Goal: Task Accomplishment & Management: Manage account settings

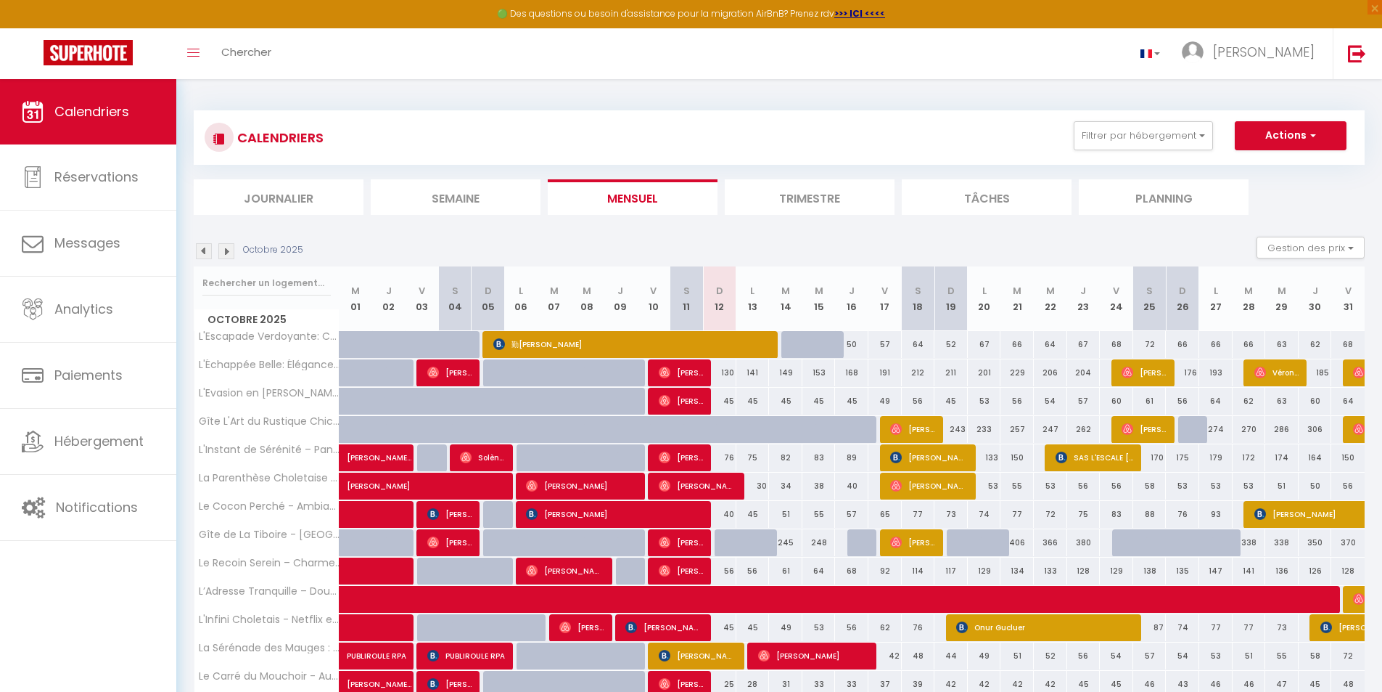
click at [975, 190] on li "Planning" at bounding box center [1164, 197] width 170 height 36
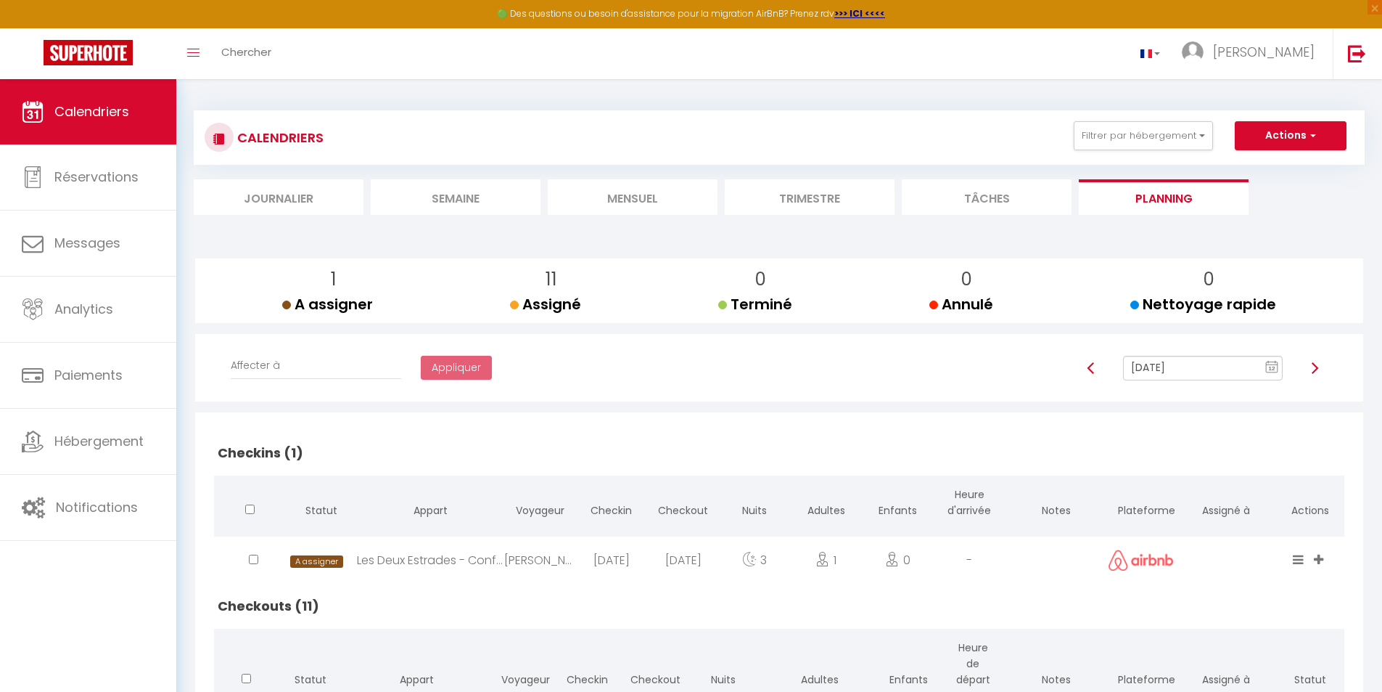
click at [975, 371] on icon "12" at bounding box center [1272, 366] width 13 height 13
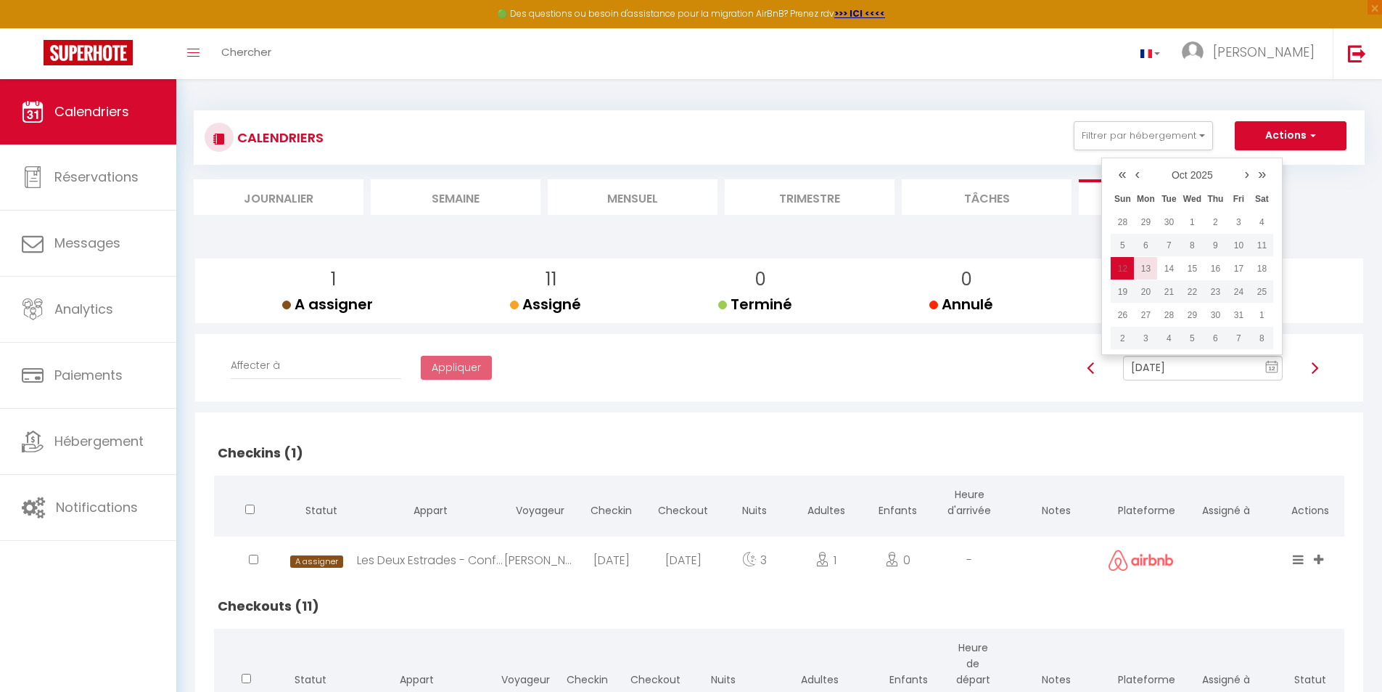
click at [975, 274] on td "13" at bounding box center [1145, 268] width 23 height 23
type input "[DATE]"
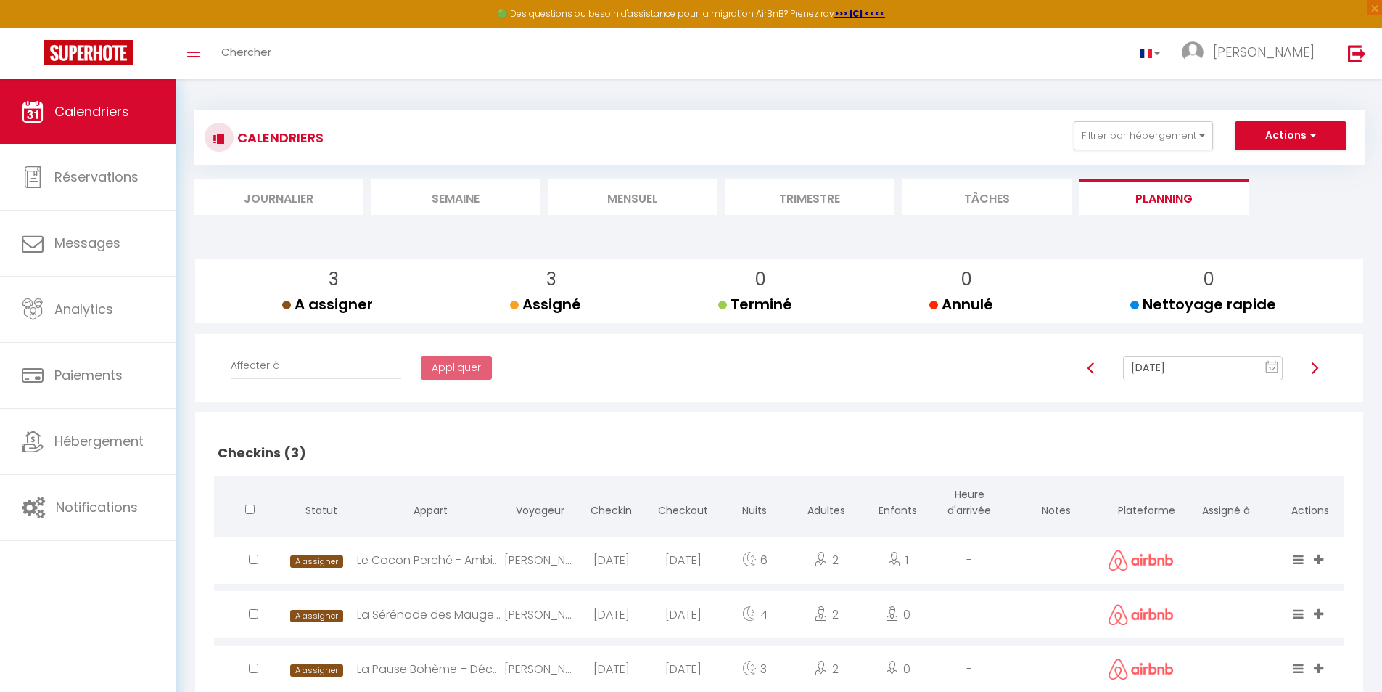
click at [634, 196] on li "Mensuel" at bounding box center [633, 197] width 170 height 36
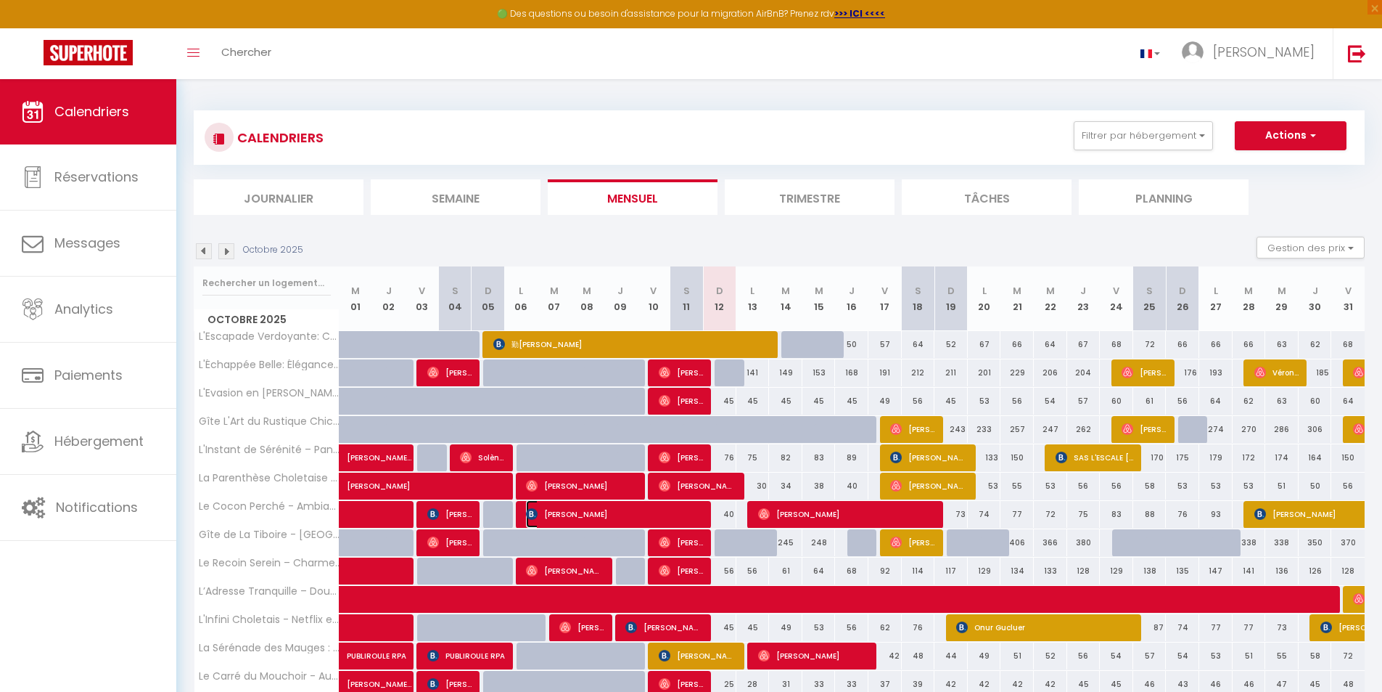
click at [535, 517] on img at bounding box center [532, 514] width 12 height 12
select select "OK"
select select "1"
select select "0"
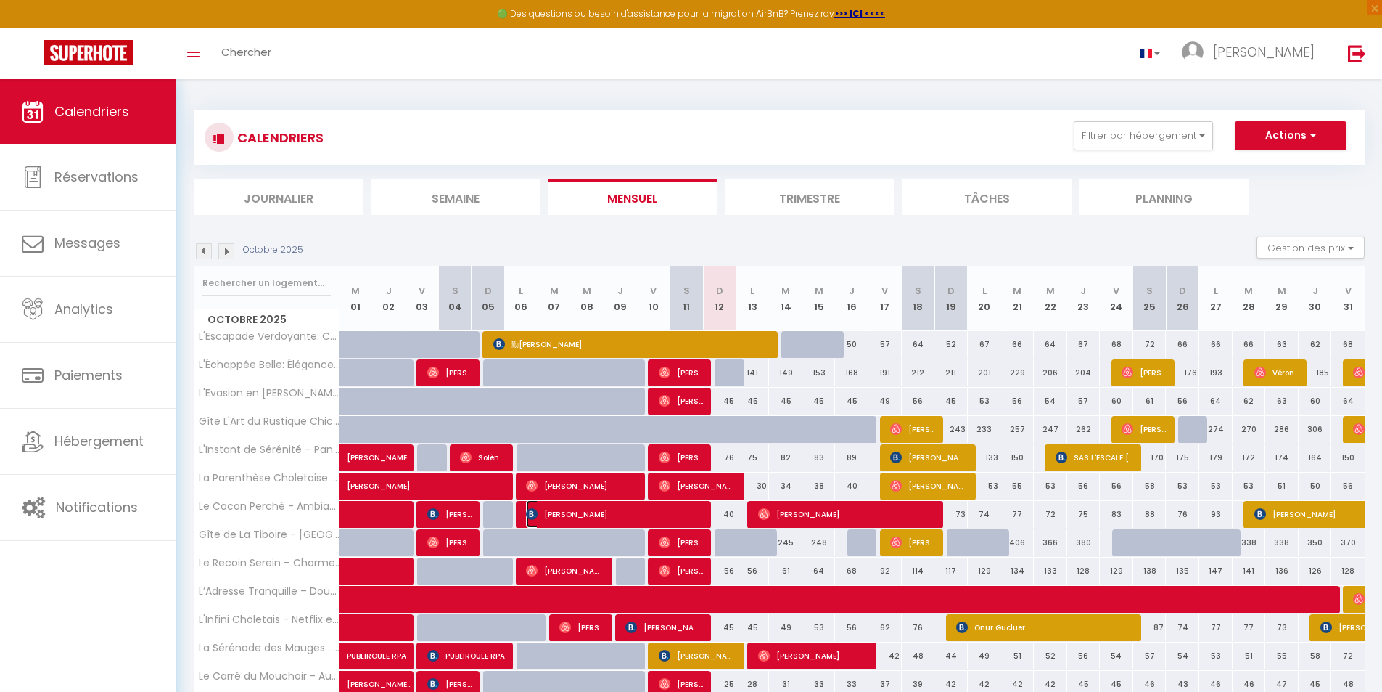
select select "1"
select select
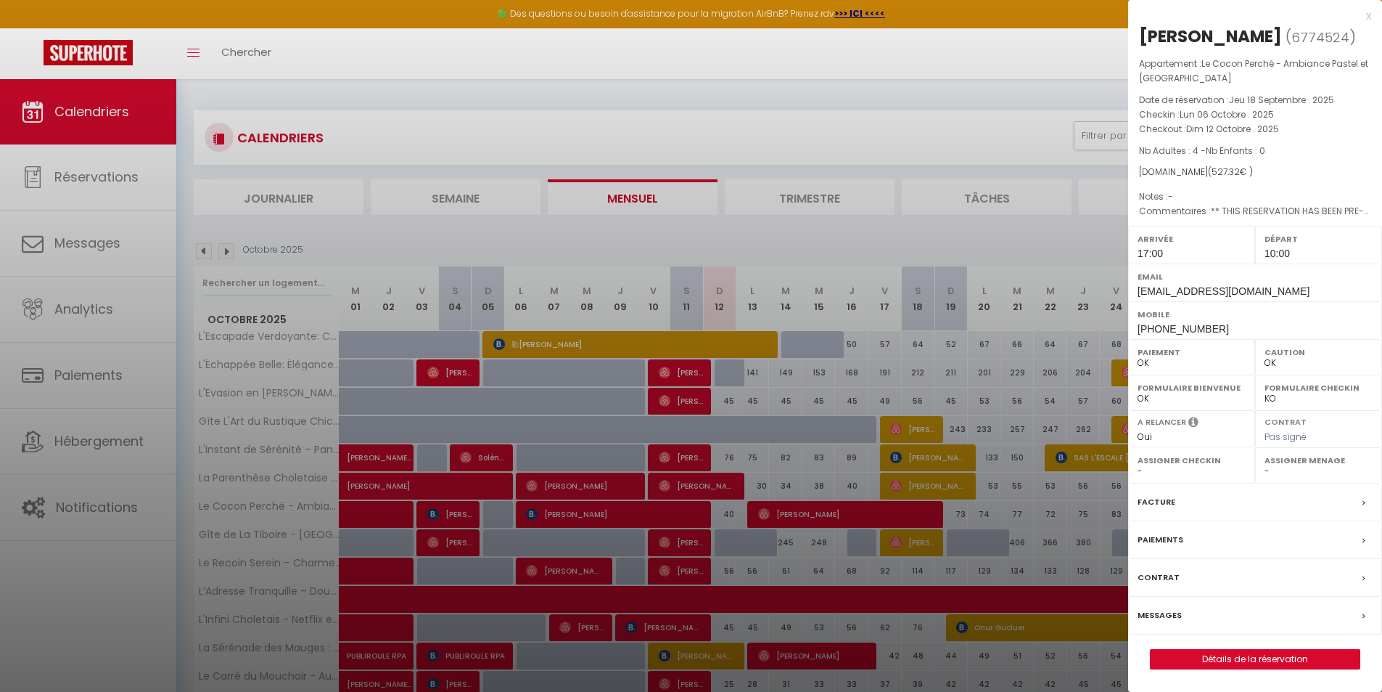
click at [538, 515] on div at bounding box center [691, 346] width 1382 height 692
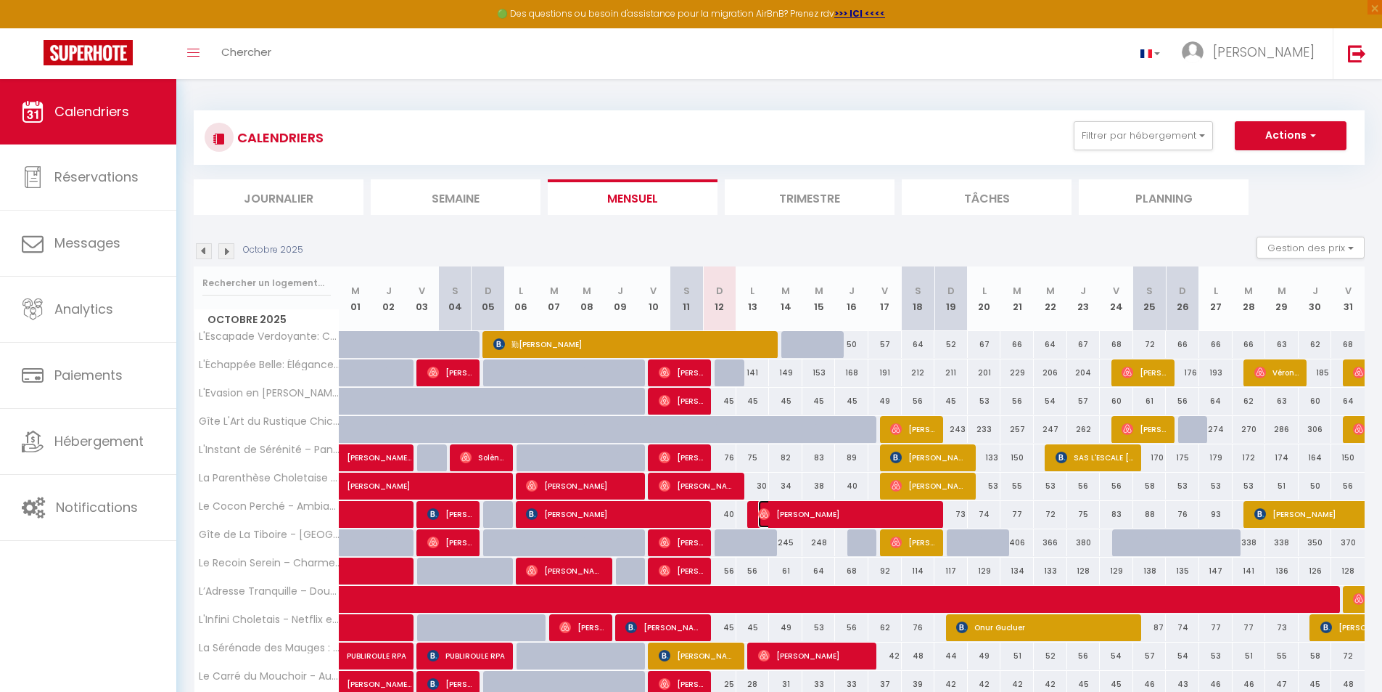
click at [769, 516] on img at bounding box center [764, 514] width 12 height 12
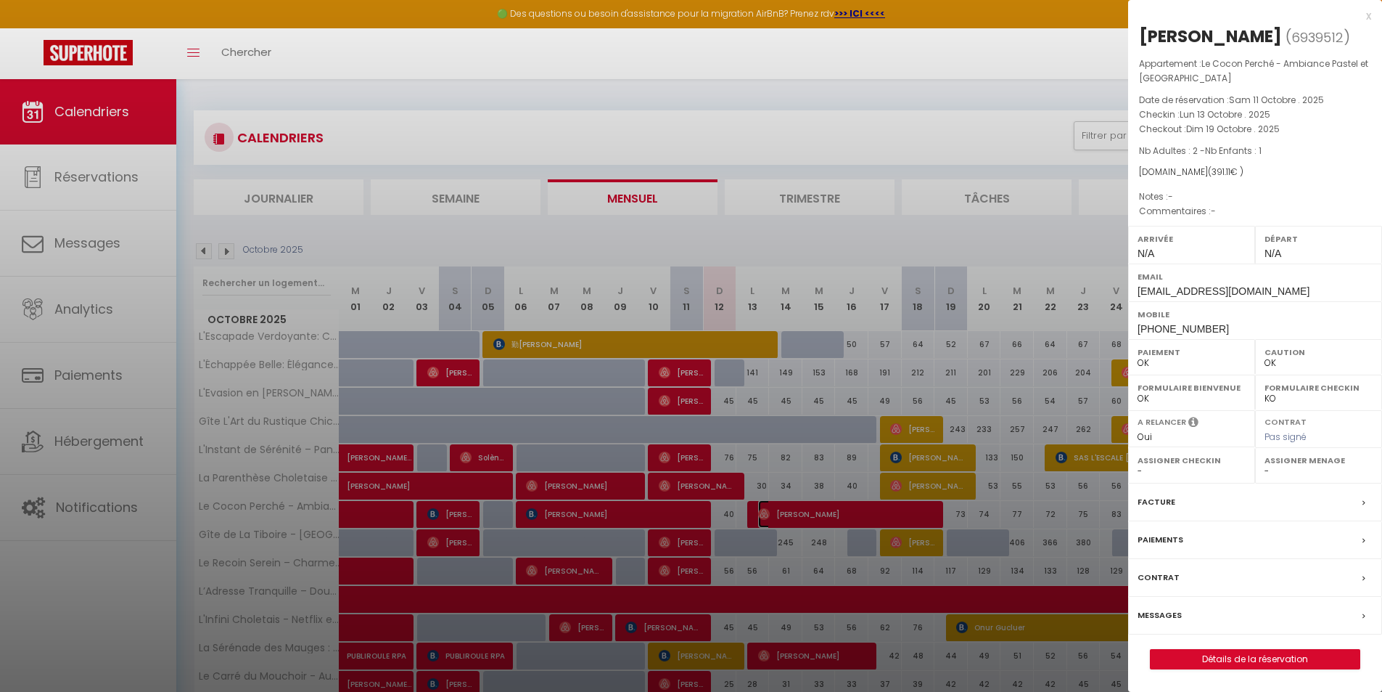
select select
click at [869, 570] on div at bounding box center [691, 346] width 1382 height 692
